Goal: Task Accomplishment & Management: Use online tool/utility

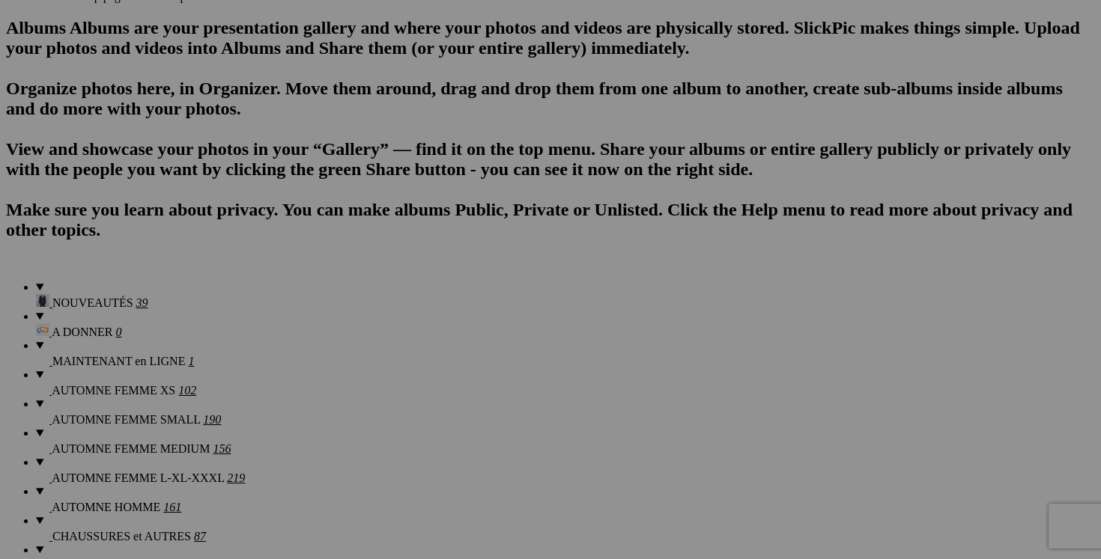
scroll to position [931, 0]
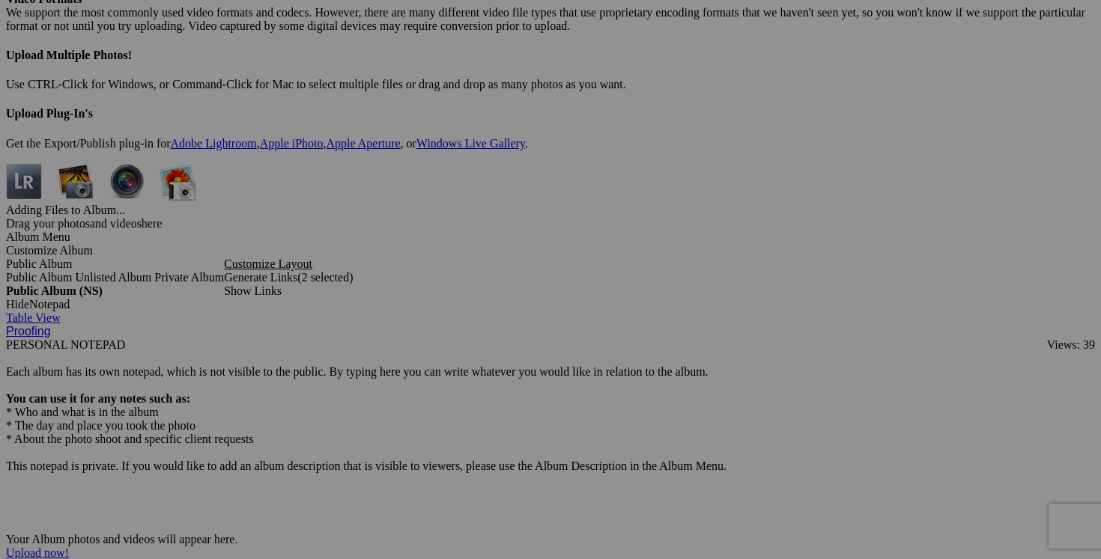
scroll to position [4364, 0]
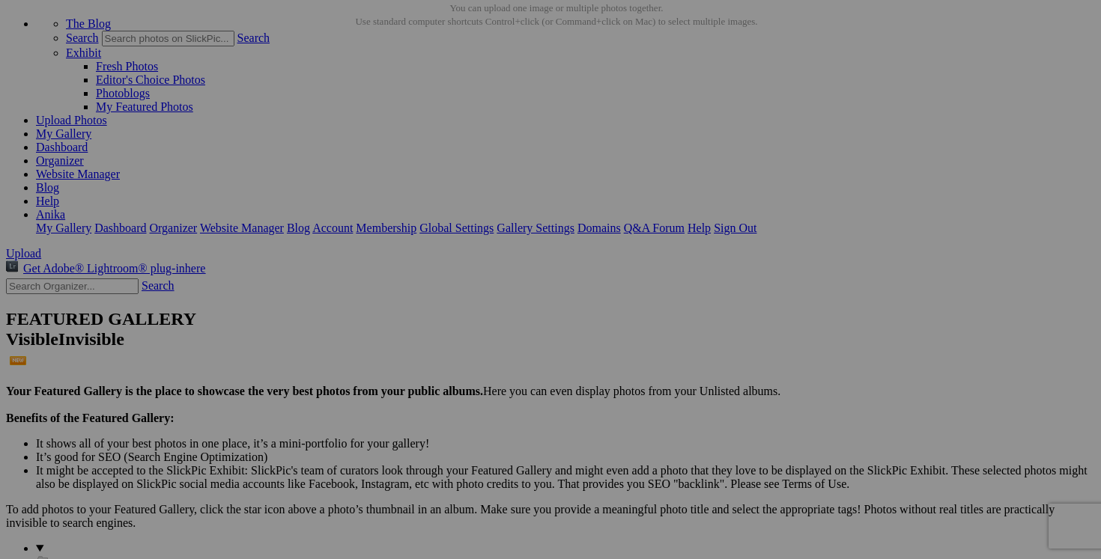
scroll to position [0, 0]
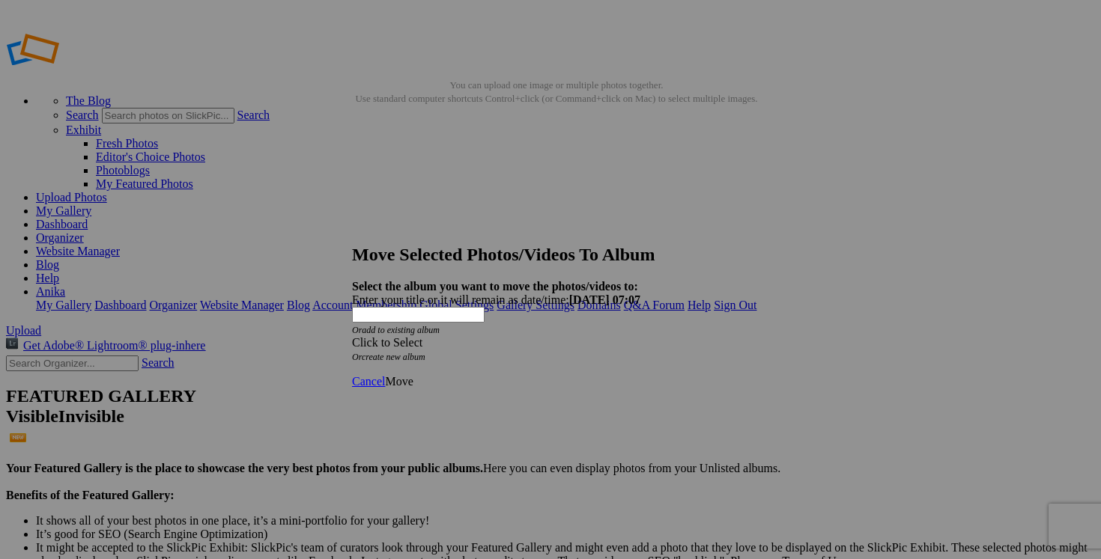
click at [352, 336] on span at bounding box center [352, 342] width 0 height 13
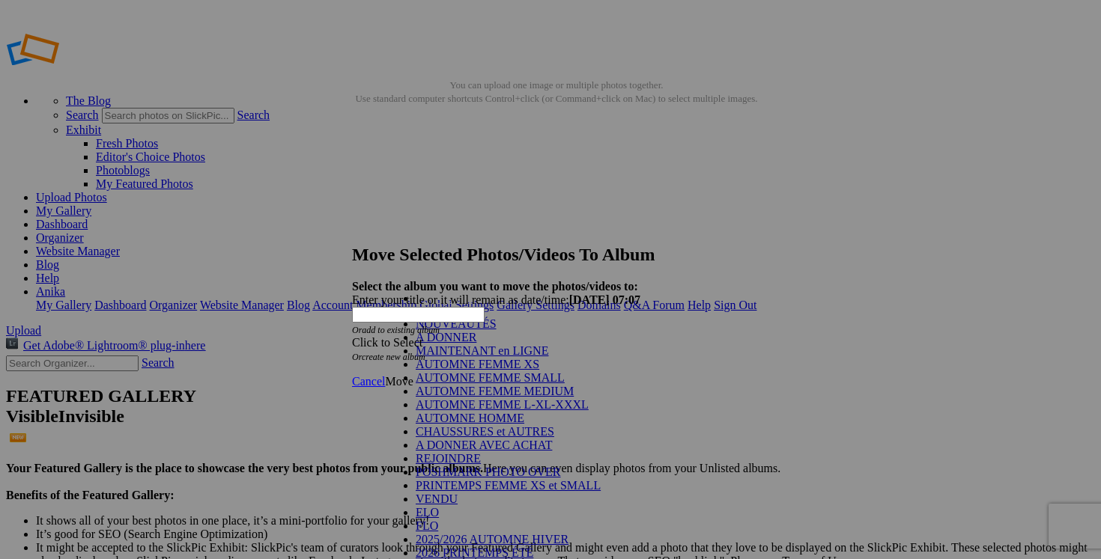
scroll to position [183, 0]
click at [457, 493] on link "VENDU" at bounding box center [437, 499] width 42 height 13
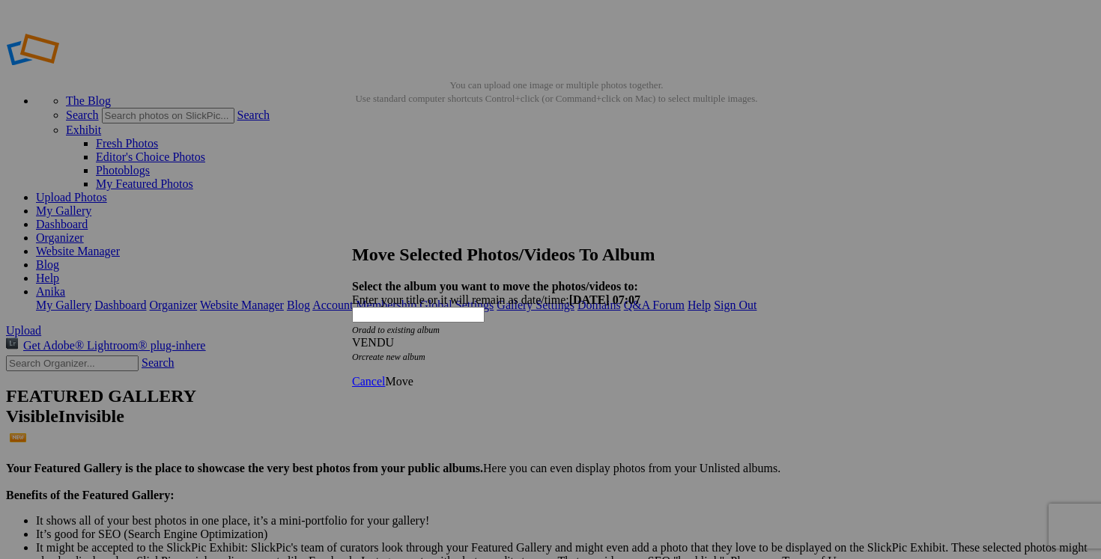
click at [413, 375] on span "Move" at bounding box center [399, 381] width 28 height 13
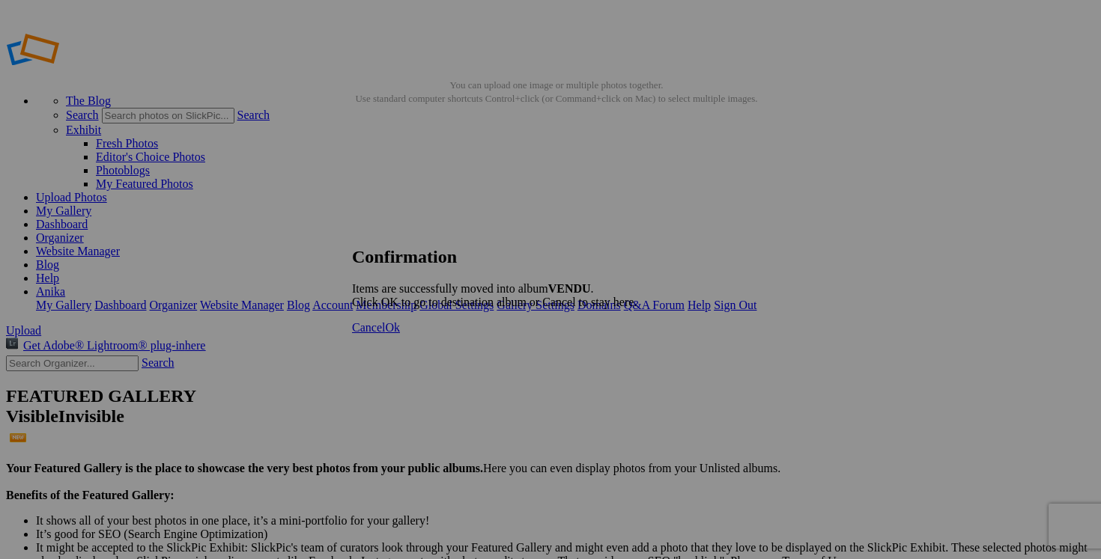
click at [385, 334] on span "Cancel" at bounding box center [368, 327] width 33 height 13
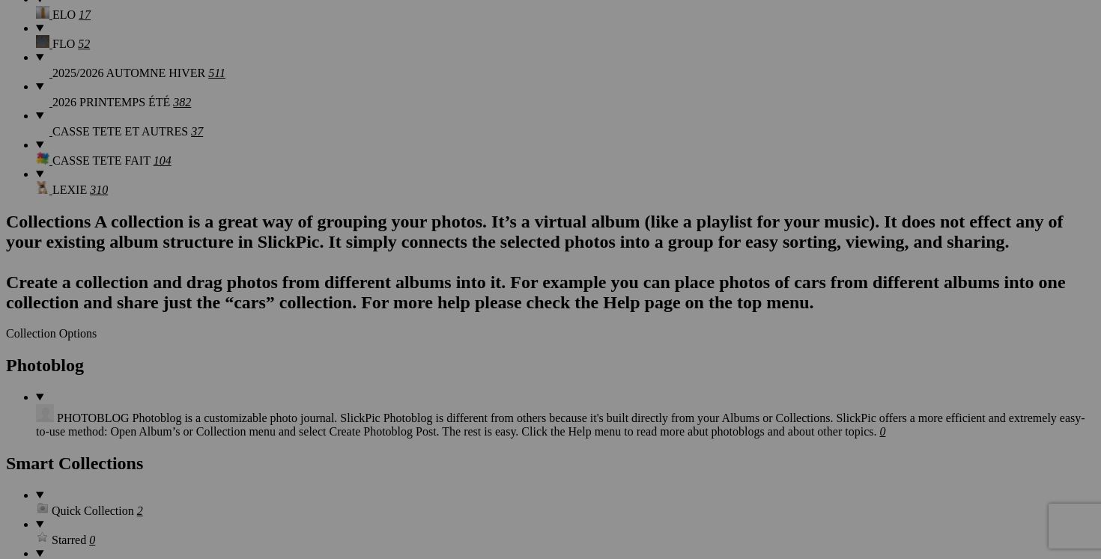
scroll to position [1667, 0]
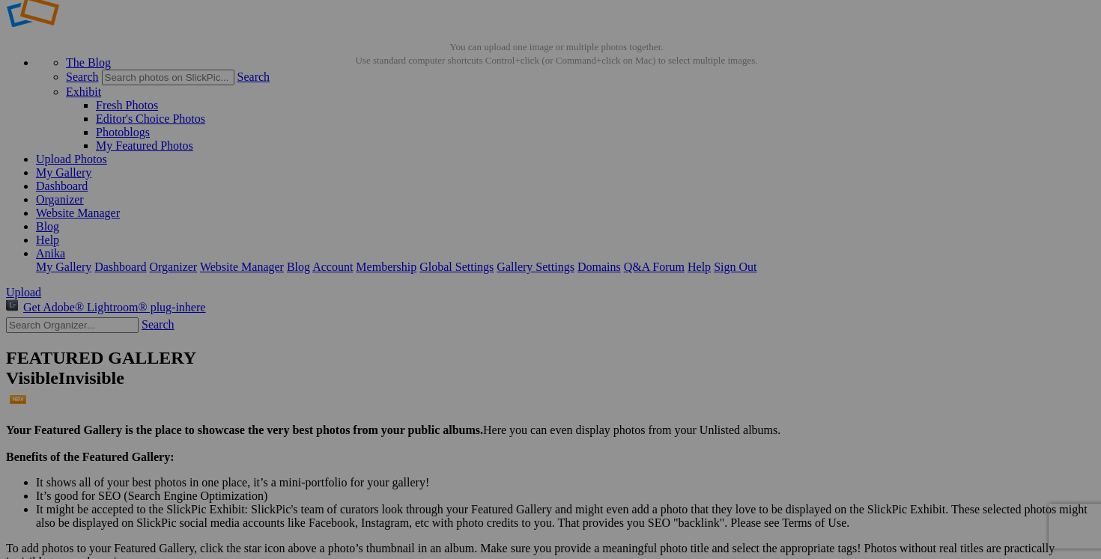
scroll to position [0, 0]
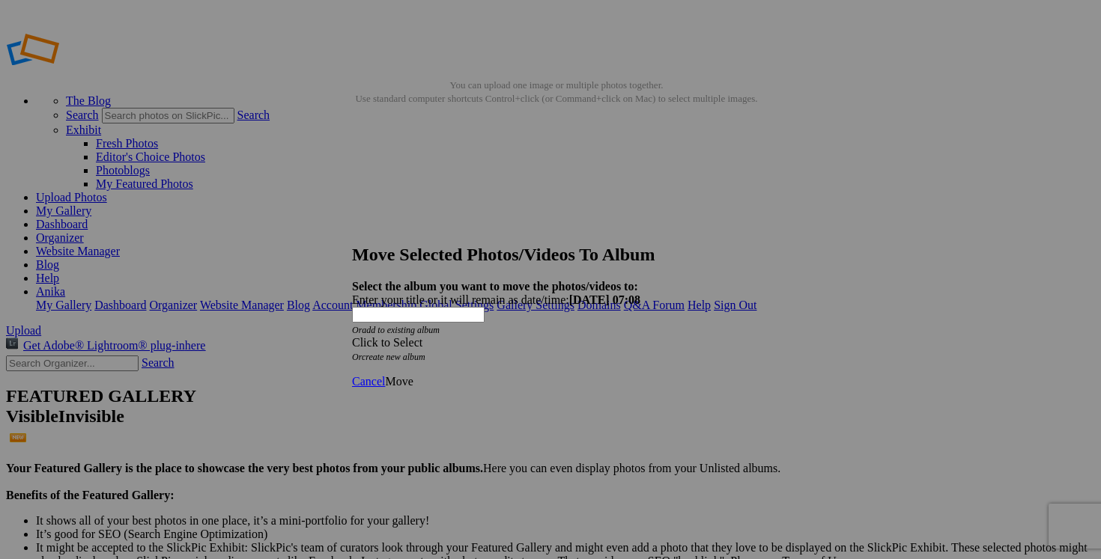
click at [352, 336] on span at bounding box center [352, 342] width 0 height 13
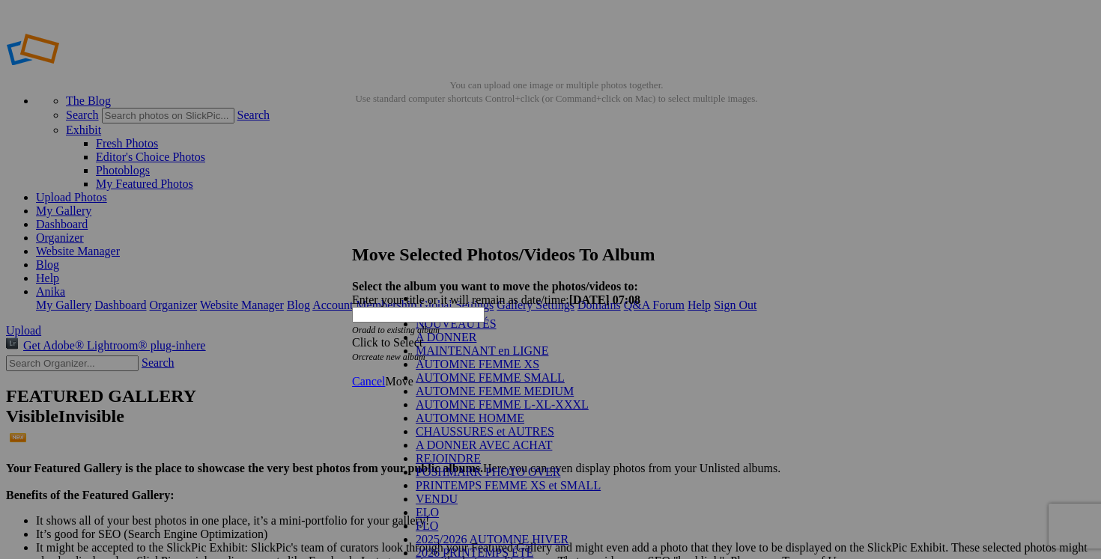
scroll to position [176, 0]
click at [457, 493] on link "VENDU" at bounding box center [437, 499] width 42 height 13
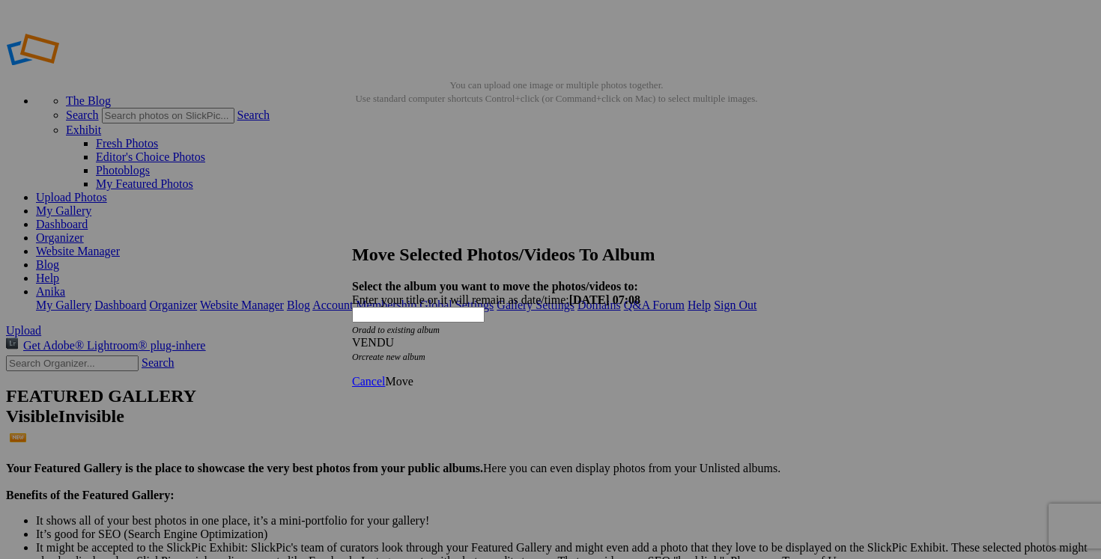
click at [413, 375] on span "Move" at bounding box center [399, 381] width 28 height 13
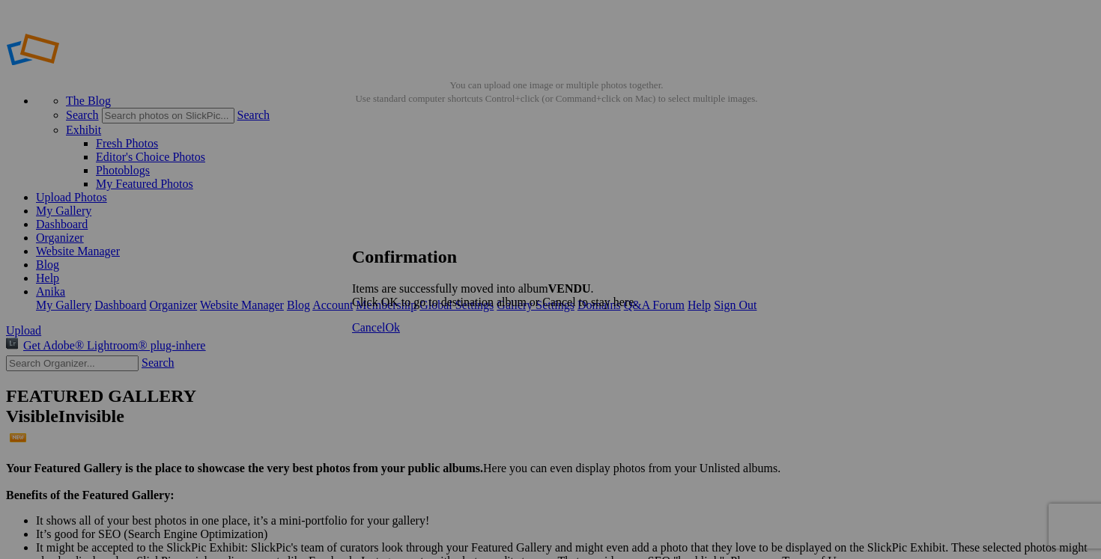
click at [385, 334] on link "Cancel" at bounding box center [368, 327] width 33 height 13
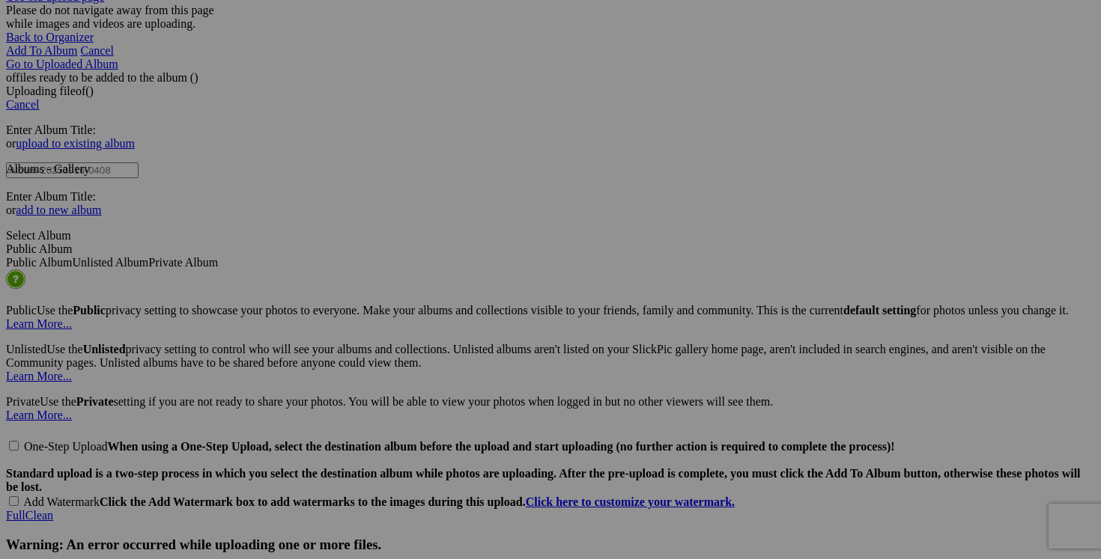
scroll to position [3080, 0]
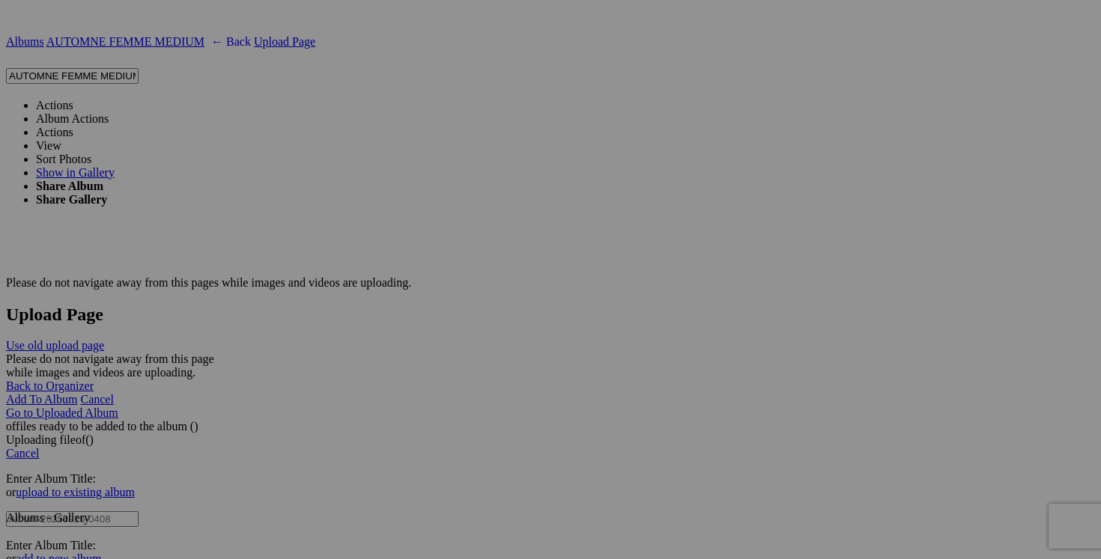
scroll to position [2811, 0]
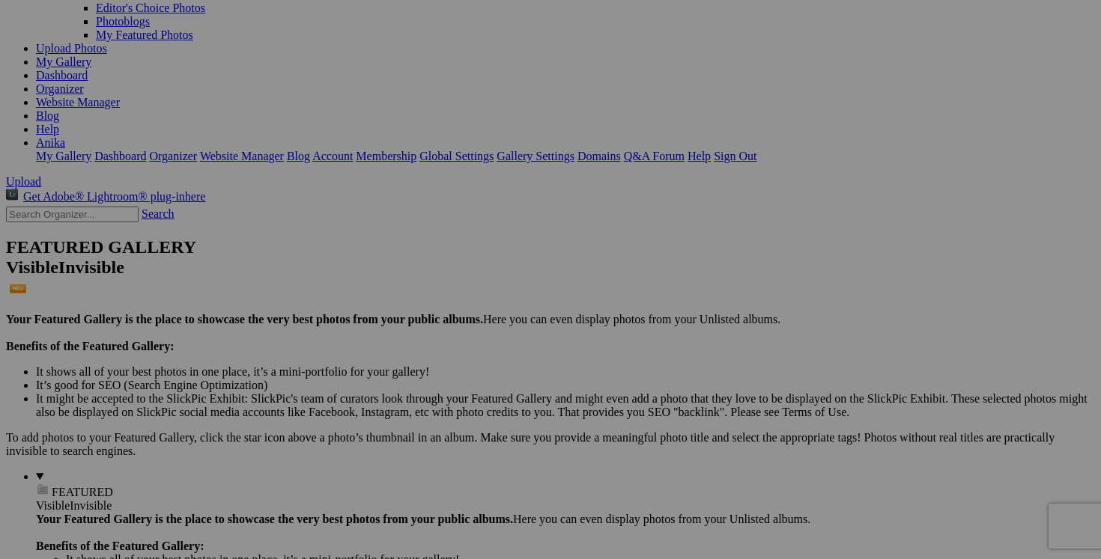
scroll to position [0, 0]
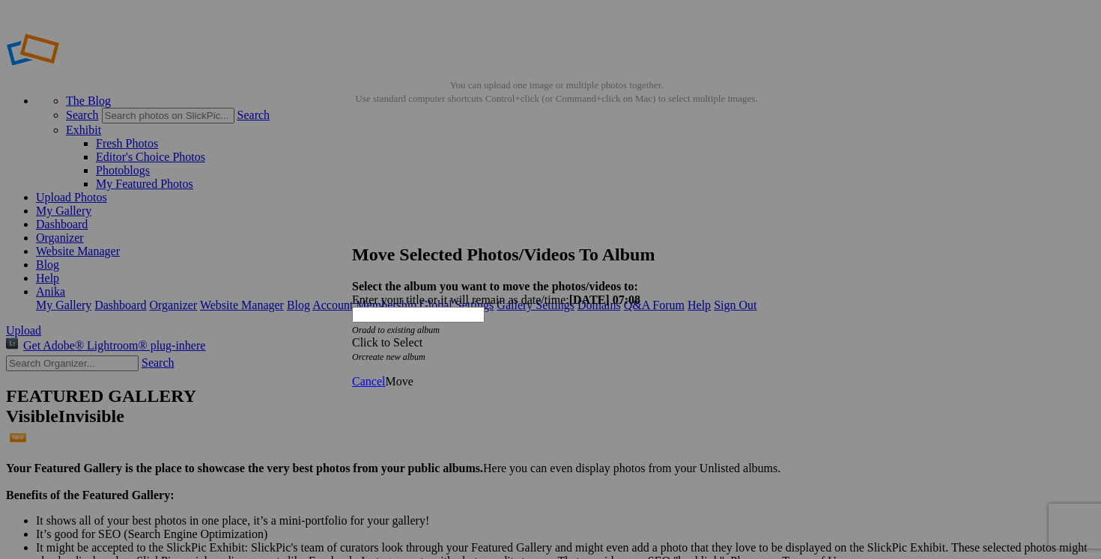
click at [352, 336] on span at bounding box center [352, 342] width 0 height 13
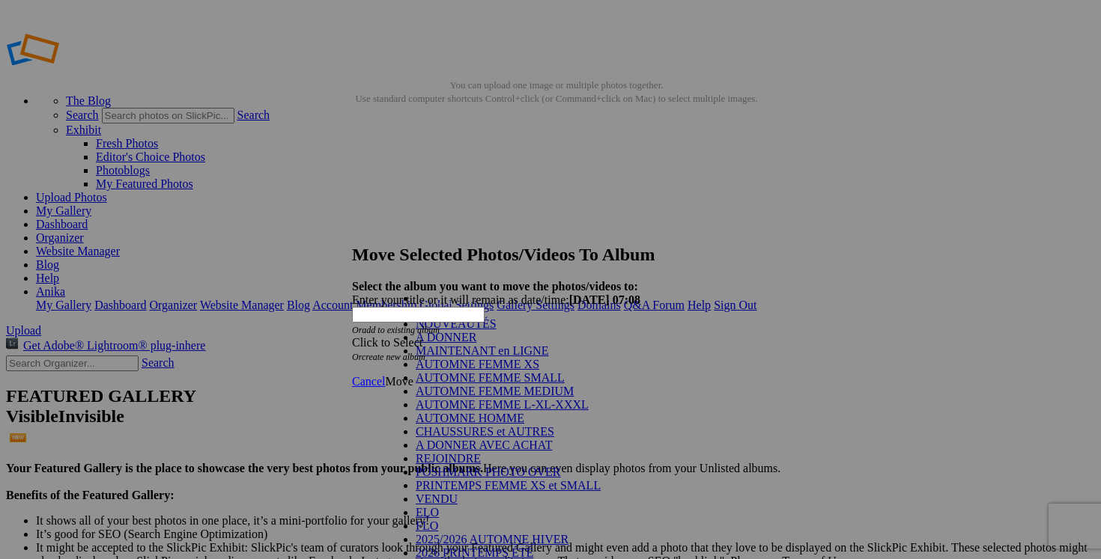
scroll to position [164, 0]
click at [455, 493] on link "VENDU" at bounding box center [437, 499] width 42 height 13
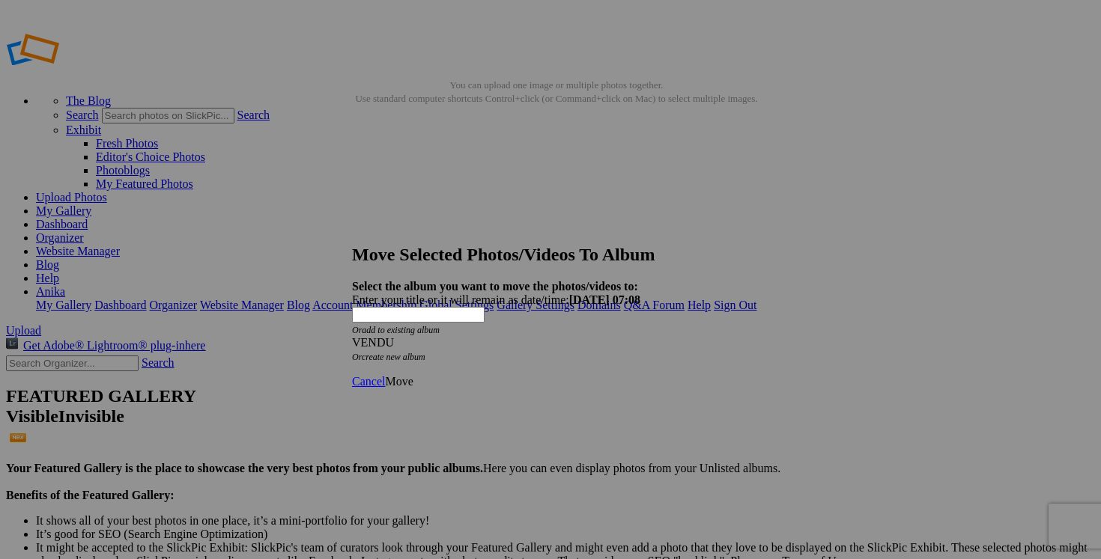
click at [413, 375] on span "Move" at bounding box center [399, 381] width 28 height 13
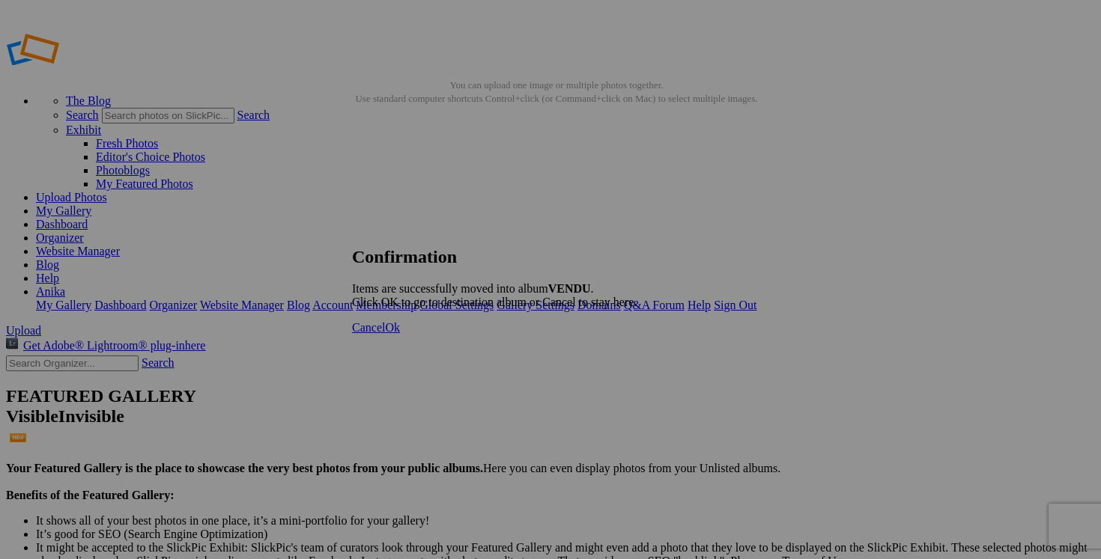
click at [385, 334] on span "Cancel" at bounding box center [368, 327] width 33 height 13
